Goal: Task Accomplishment & Management: Manage account settings

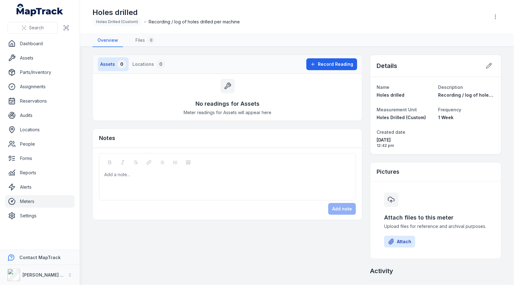
click at [38, 199] on link "Meters" at bounding box center [40, 201] width 70 height 12
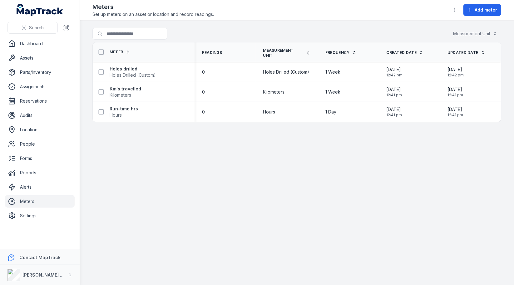
click at [217, 148] on main "Search for meters Measurement Unit Meter Readings Measurement Unit Frequency Cr…" at bounding box center [297, 152] width 434 height 265
click at [329, 169] on main "Search for meters Measurement Unit Meter Readings Measurement Unit Frequency Cr…" at bounding box center [297, 152] width 434 height 265
click at [46, 62] on link "Assets" at bounding box center [40, 58] width 70 height 12
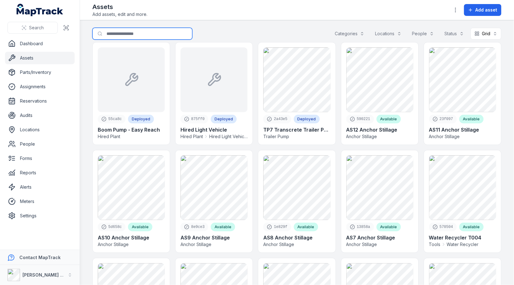
click at [139, 34] on input "Search for assets" at bounding box center [142, 34] width 100 height 12
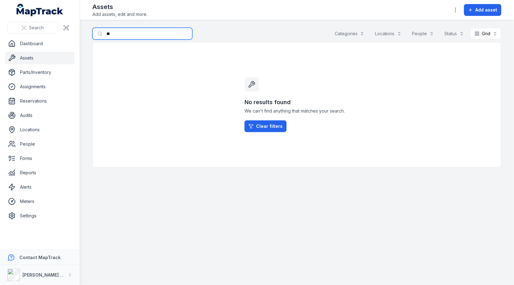
type input "*"
type input "***"
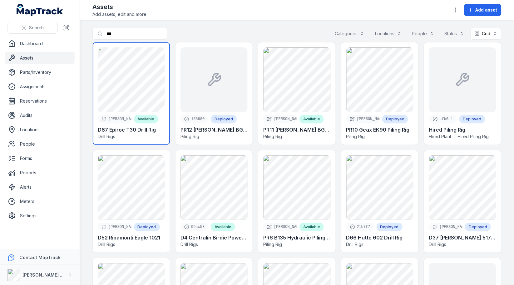
click at [147, 68] on link at bounding box center [131, 93] width 77 height 102
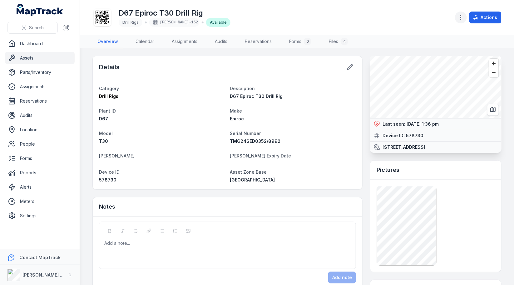
click at [461, 17] on circle "button" at bounding box center [460, 17] width 1 height 1
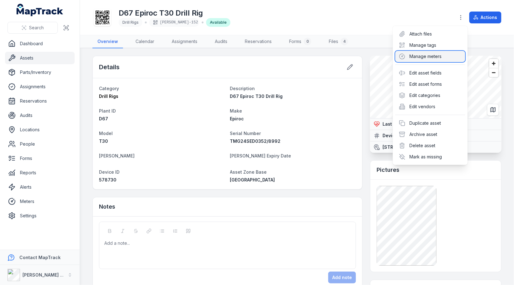
click at [432, 55] on div "Manage meters" at bounding box center [430, 56] width 70 height 11
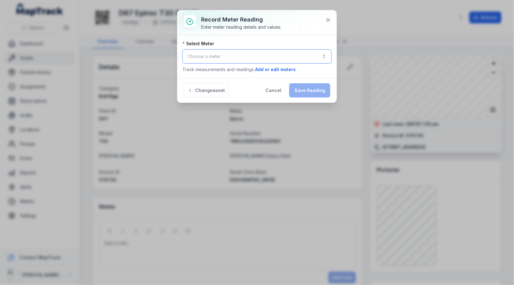
click at [285, 58] on button "Choose a meter" at bounding box center [256, 56] width 149 height 14
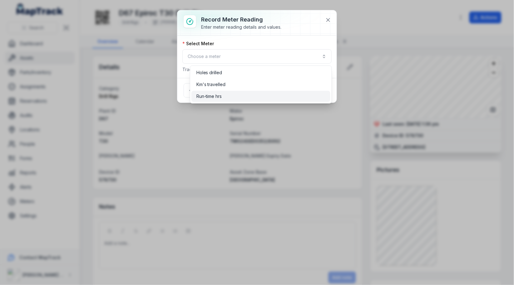
click at [272, 91] on div "Run-time hrs" at bounding box center [260, 96] width 139 height 11
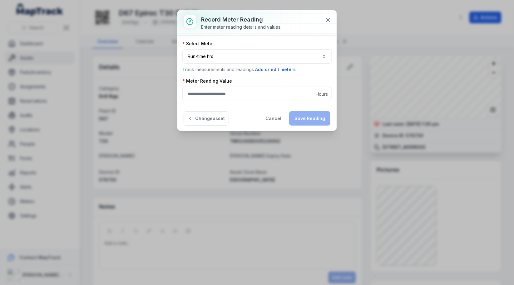
click at [284, 35] on div at bounding box center [256, 22] width 159 height 25
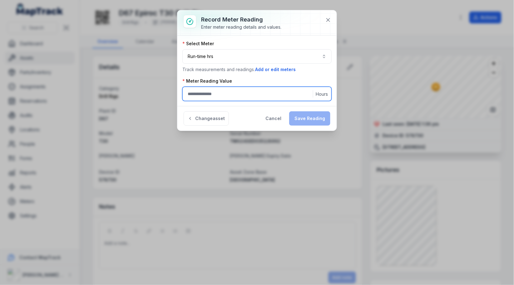
click at [215, 95] on input ":r91:-form-item-label" at bounding box center [256, 94] width 149 height 14
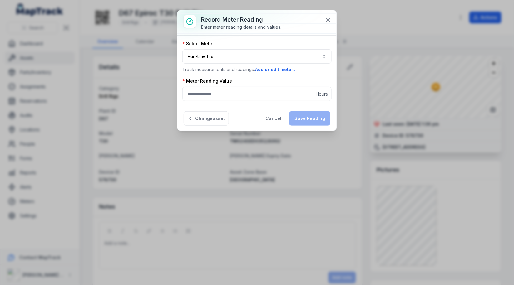
click at [262, 48] on div "**********" at bounding box center [256, 57] width 149 height 32
click at [329, 18] on icon at bounding box center [327, 19] width 3 height 3
